Goal: Task Accomplishment & Management: Use online tool/utility

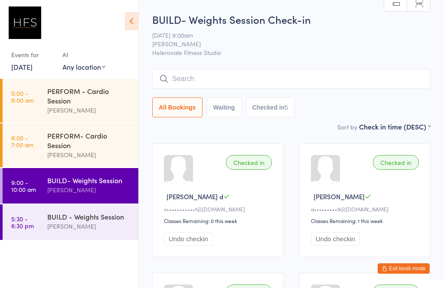
click at [358, 83] on input "search" at bounding box center [291, 79] width 278 height 20
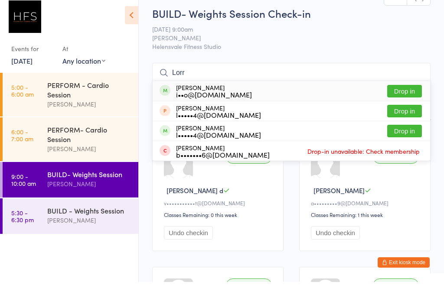
type input "Lorr"
click at [414, 91] on button "Drop in" at bounding box center [404, 97] width 35 height 13
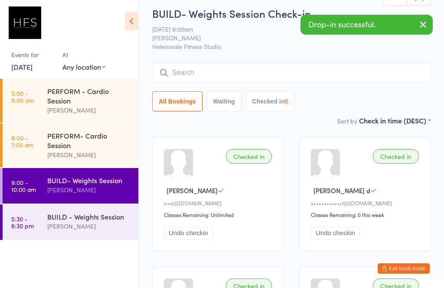
click at [349, 72] on input "search" at bounding box center [291, 73] width 278 height 20
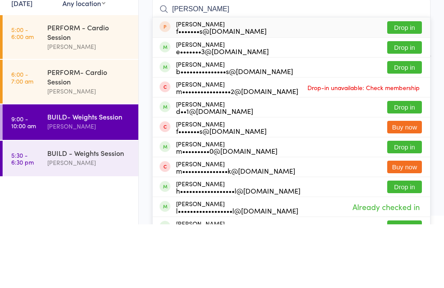
type input "[PERSON_NAME]"
click at [406, 165] on button "Drop in" at bounding box center [404, 171] width 35 height 13
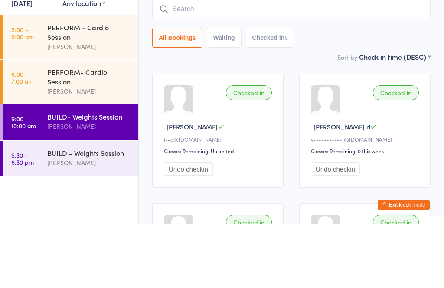
scroll to position [70, 0]
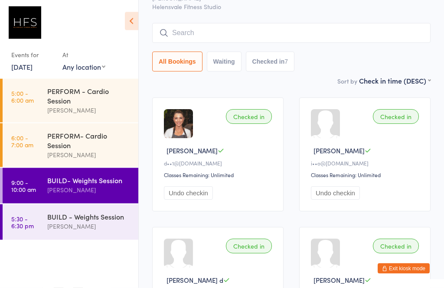
click at [350, 36] on input "search" at bounding box center [291, 33] width 278 height 20
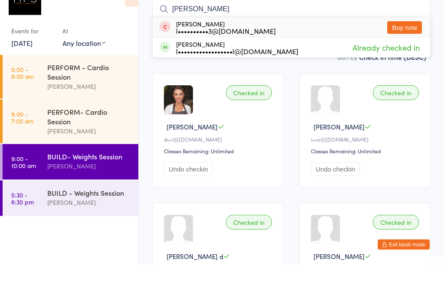
type input "[PERSON_NAME]"
click at [415, 45] on button "Buy now" at bounding box center [404, 51] width 35 height 13
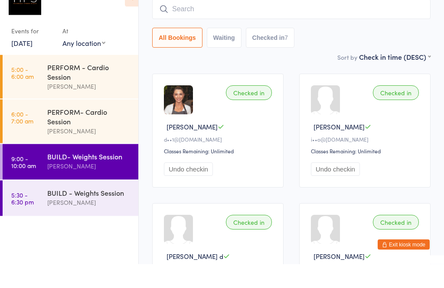
scroll to position [70, 0]
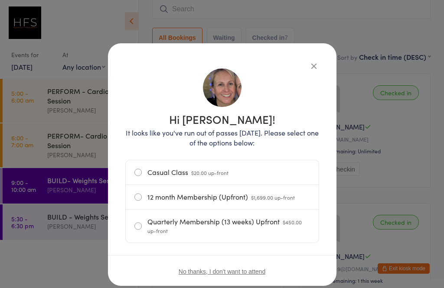
click at [310, 66] on icon "button" at bounding box center [314, 66] width 10 height 10
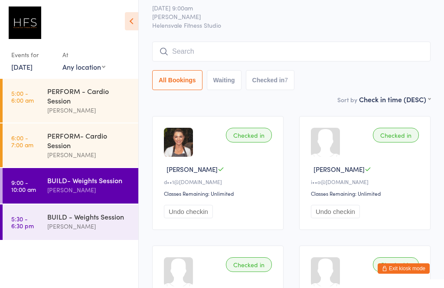
scroll to position [0, 0]
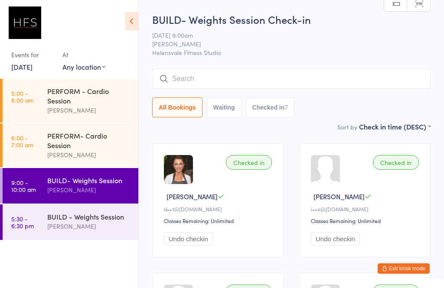
click at [111, 231] on div "[PERSON_NAME]" at bounding box center [89, 226] width 84 height 10
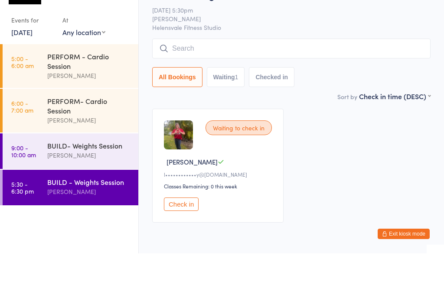
scroll to position [13, 0]
